Goal: Find specific page/section: Find specific page/section

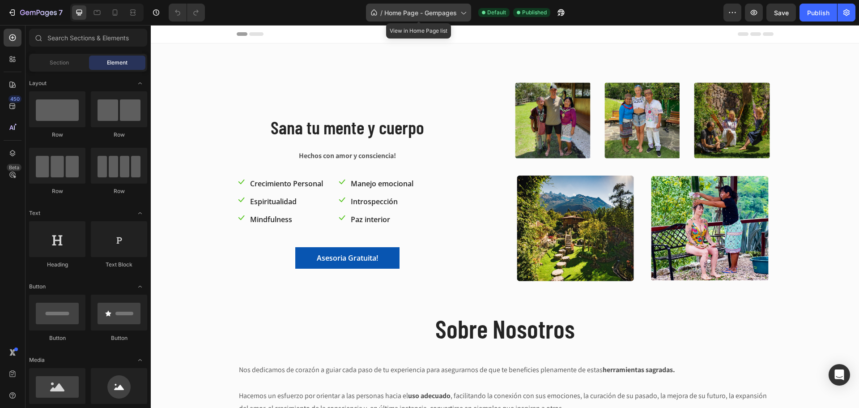
click at [453, 10] on span "Home Page - Gempages" at bounding box center [420, 12] width 73 height 9
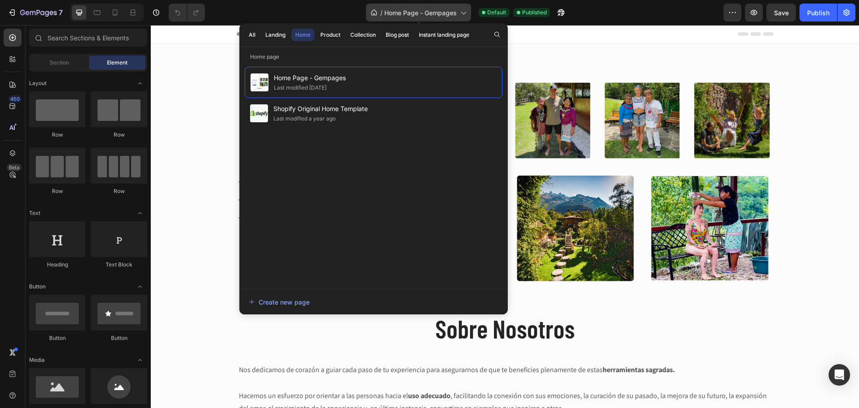
click at [453, 10] on span "Home Page - Gempages" at bounding box center [420, 12] width 73 height 9
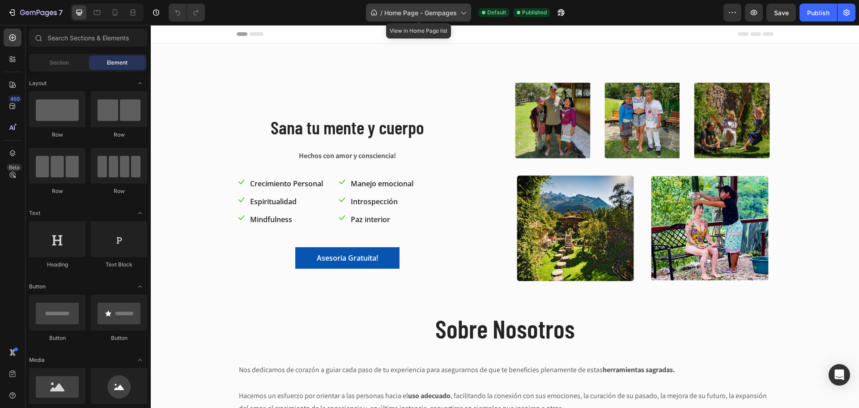
click at [452, 10] on span "Home Page - Gempages" at bounding box center [420, 12] width 73 height 9
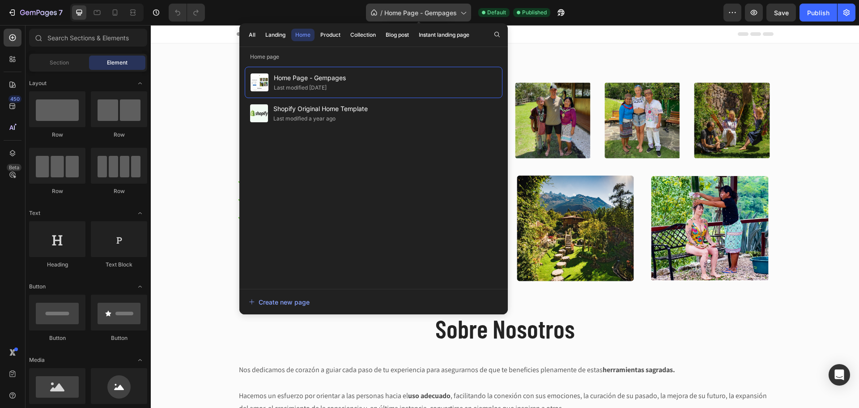
click at [452, 10] on span "Home Page - Gempages" at bounding box center [420, 12] width 73 height 9
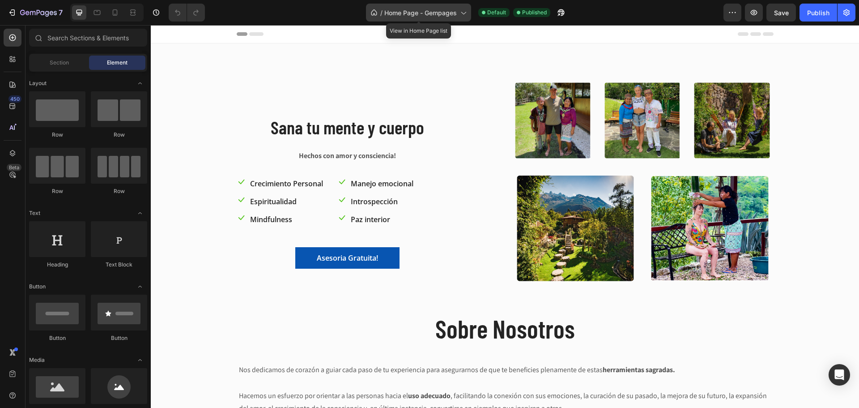
click at [447, 16] on span "Home Page - Gempages" at bounding box center [420, 12] width 73 height 9
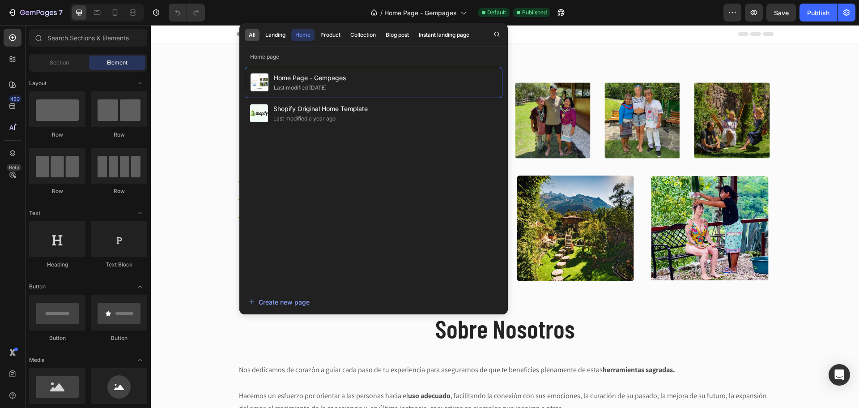
click at [261, 34] on button "All" at bounding box center [275, 35] width 28 height 13
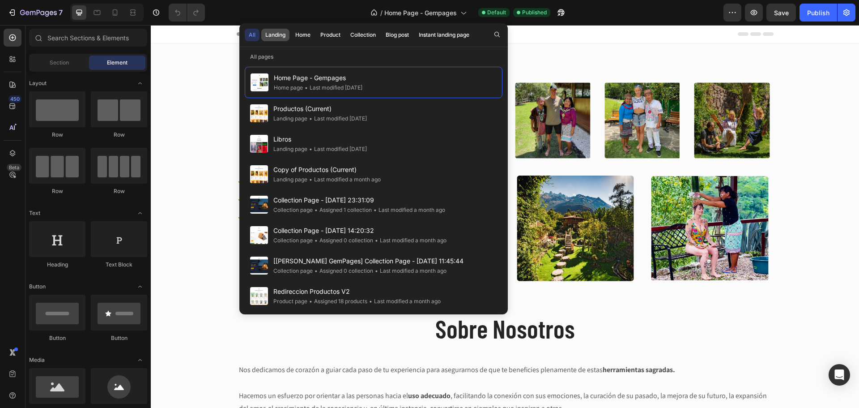
click at [276, 31] on div "Landing" at bounding box center [275, 35] width 20 height 8
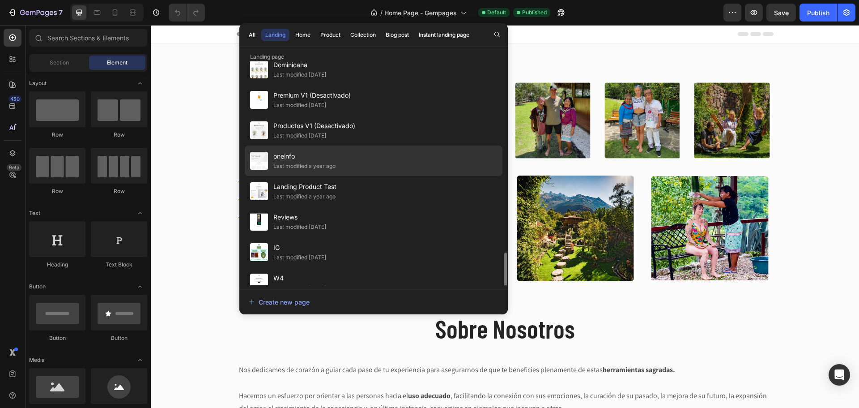
scroll to position [269, 0]
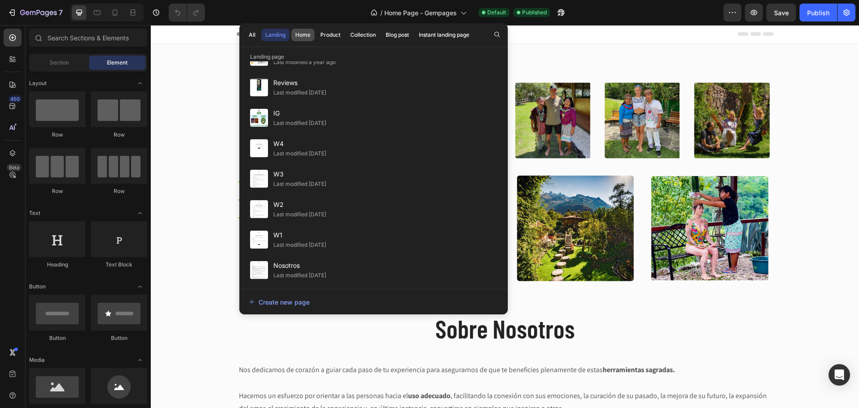
click at [296, 33] on div "Home" at bounding box center [302, 35] width 15 height 8
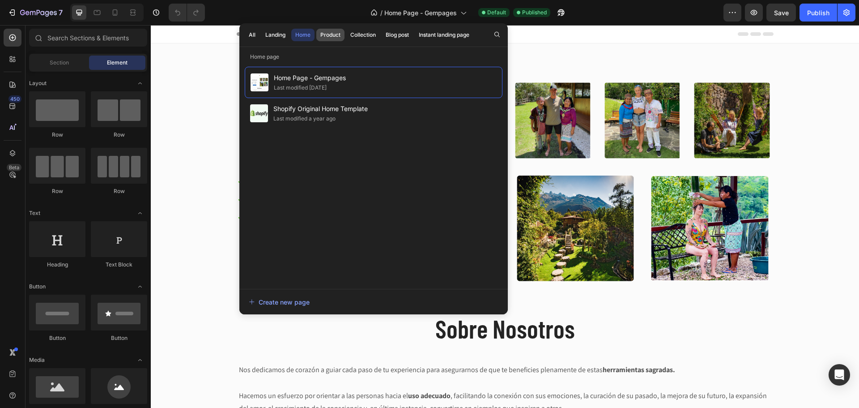
click at [329, 34] on div "Product" at bounding box center [330, 35] width 20 height 8
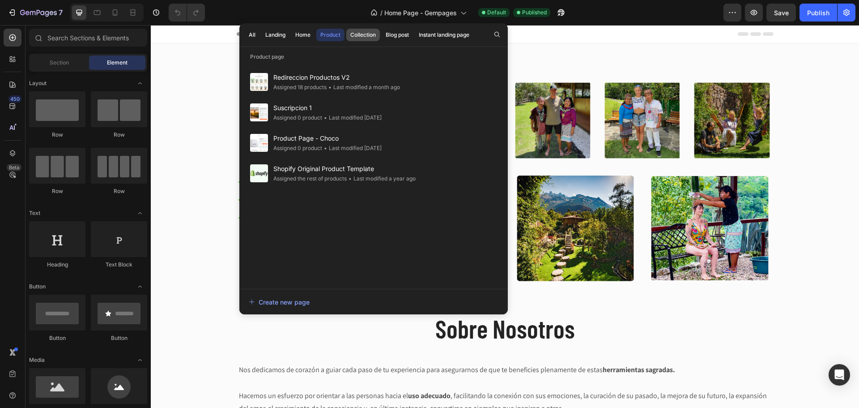
click at [365, 34] on div "Collection" at bounding box center [363, 35] width 26 height 8
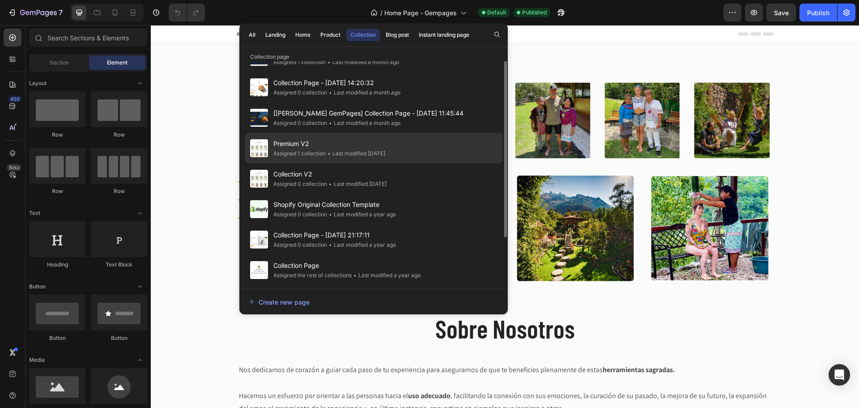
scroll to position [45, 0]
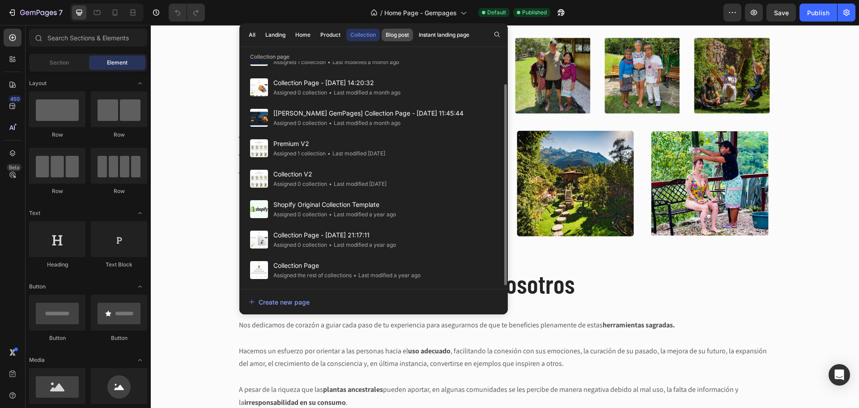
click at [415, 30] on button "Blog post" at bounding box center [444, 35] width 59 height 13
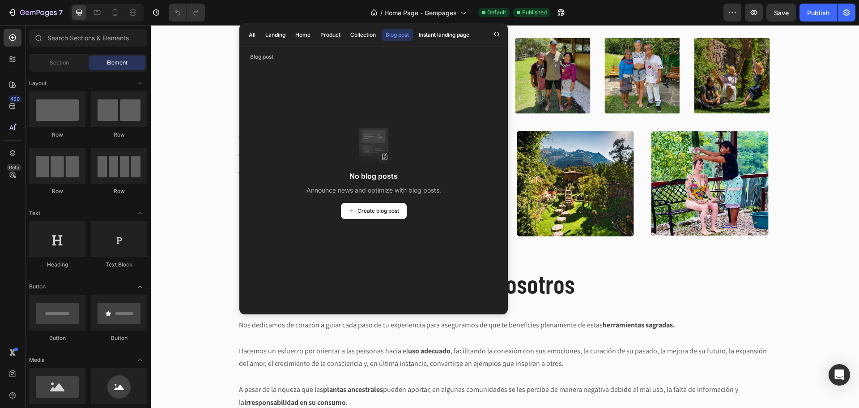
scroll to position [0, 0]
click at [438, 35] on div "Instant landing page" at bounding box center [444, 35] width 51 height 8
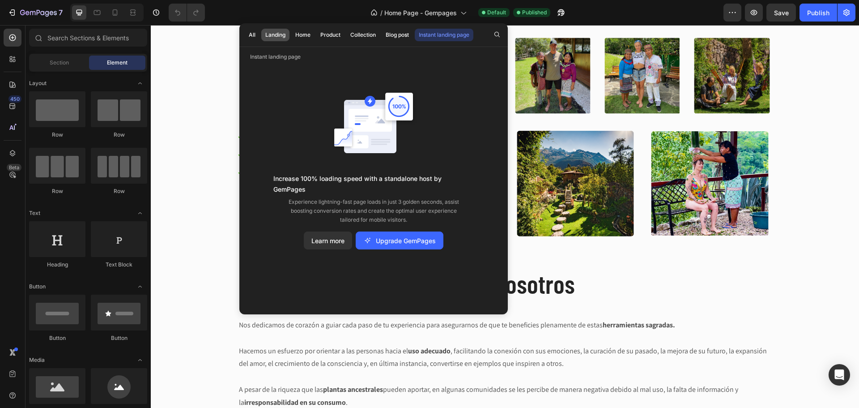
click at [286, 33] on div "Landing" at bounding box center [275, 35] width 20 height 8
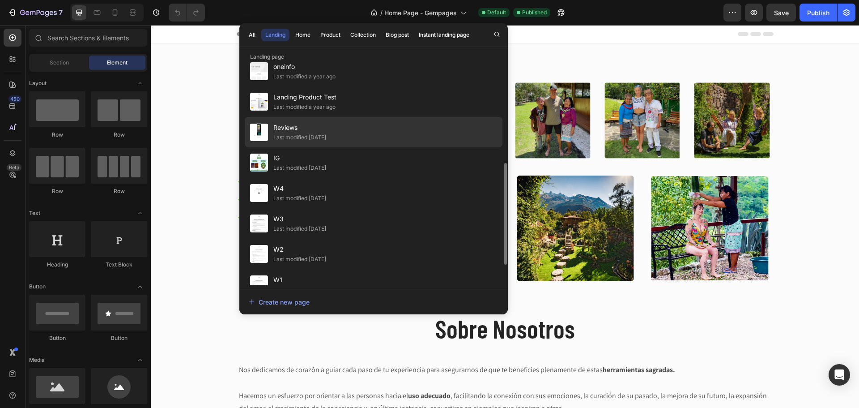
scroll to position [269, 0]
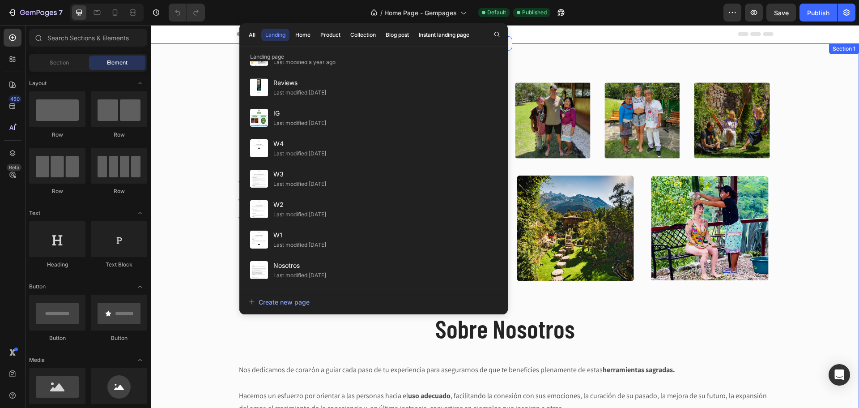
click at [166, 254] on div "Image Sana tu mente y cuerpo Heading Hechos con amor y consciencia! Text block …" at bounding box center [505, 322] width 695 height 486
